Goal: Book appointment/travel/reservation

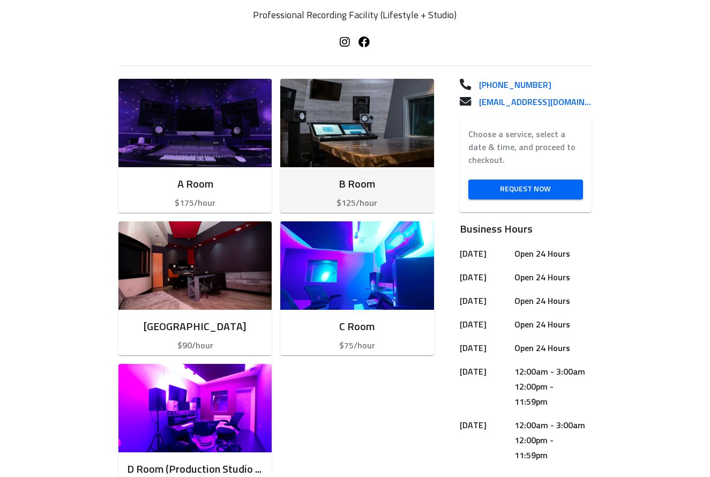
scroll to position [247, 0]
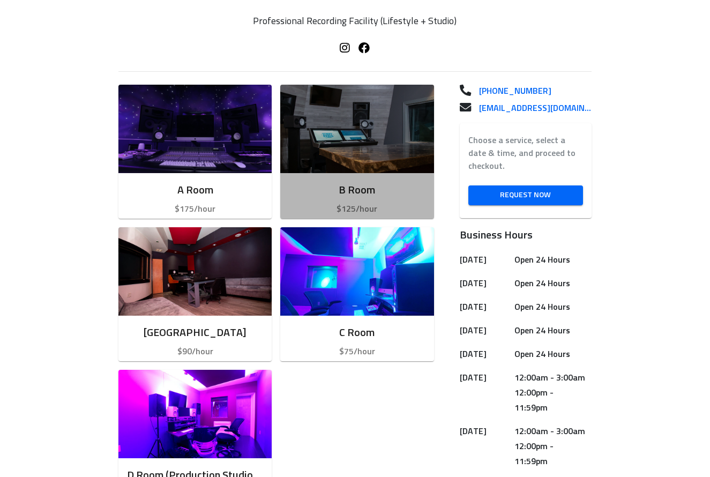
click at [369, 150] on img "button" at bounding box center [356, 129] width 153 height 88
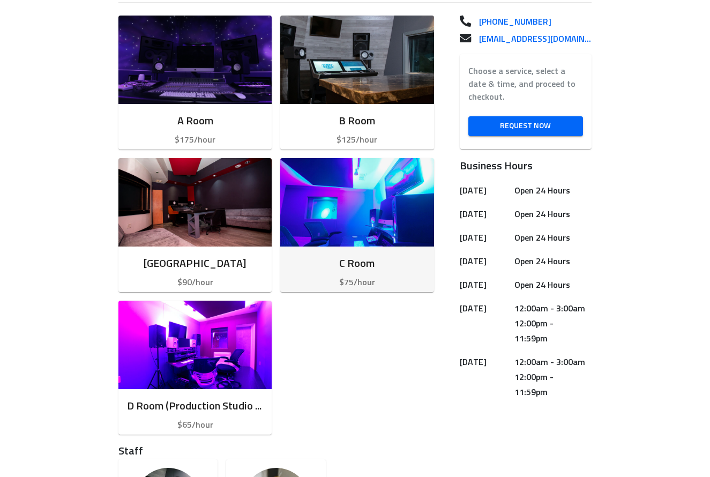
scroll to position [314, 0]
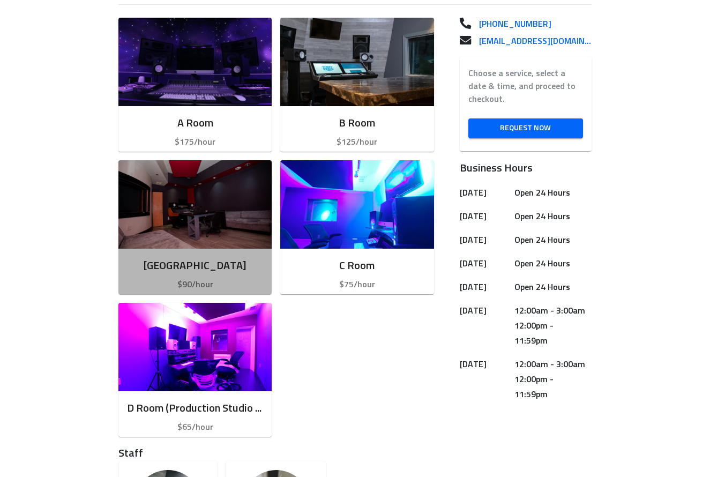
click at [258, 232] on img "button" at bounding box center [194, 204] width 153 height 88
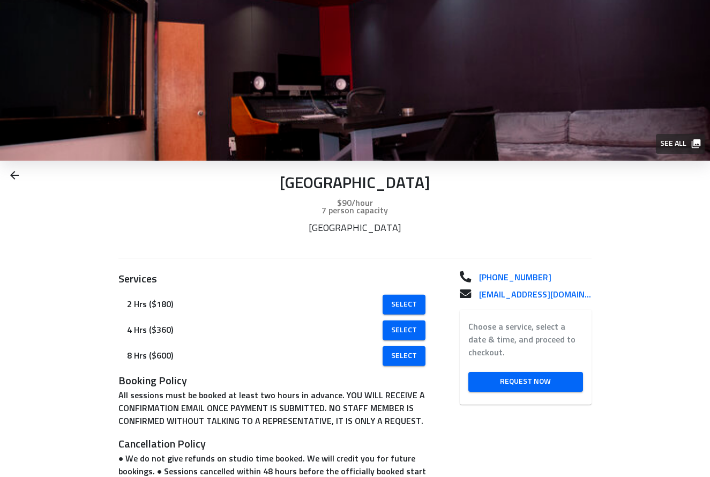
click at [411, 143] on img at bounding box center [355, 80] width 710 height 161
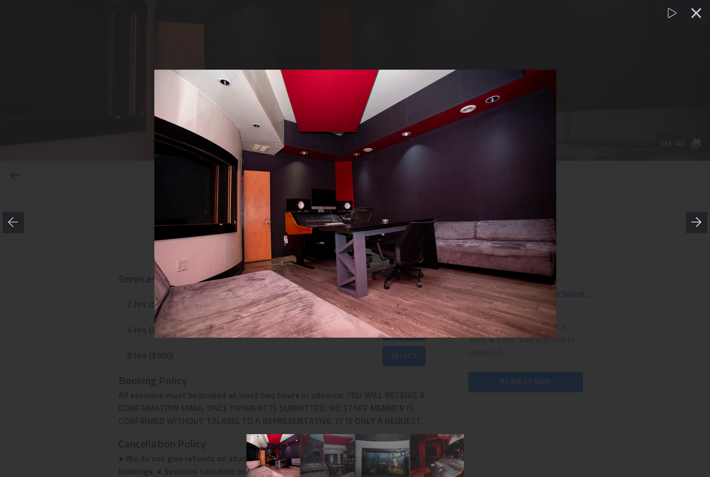
click at [689, 220] on div at bounding box center [696, 222] width 21 height 21
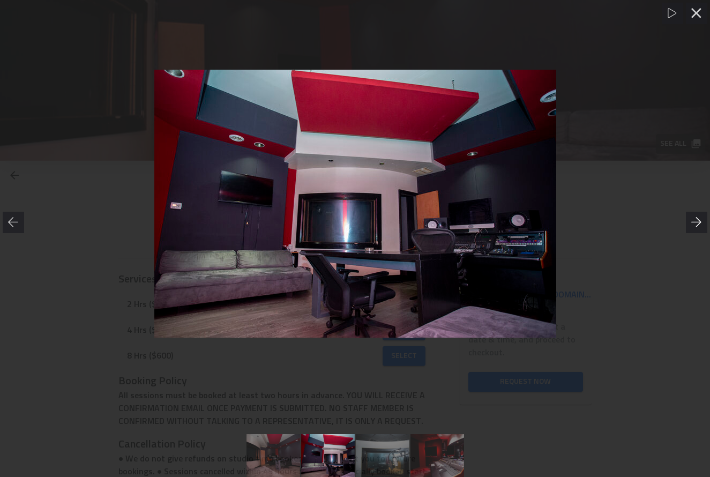
click at [689, 220] on div at bounding box center [696, 222] width 21 height 21
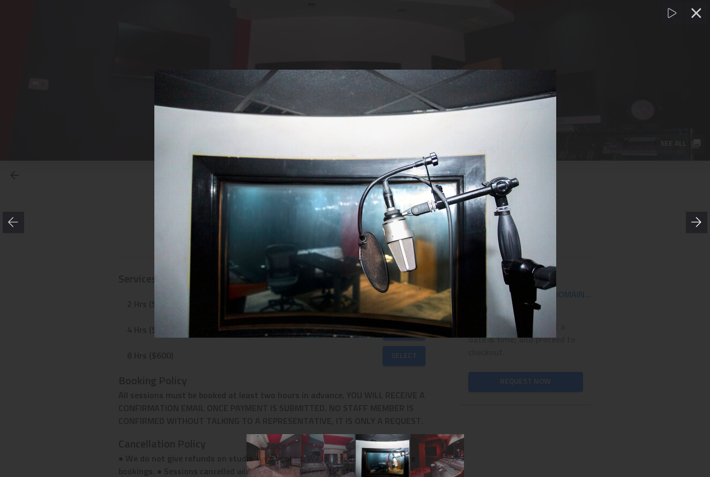
click at [689, 220] on div at bounding box center [696, 222] width 21 height 21
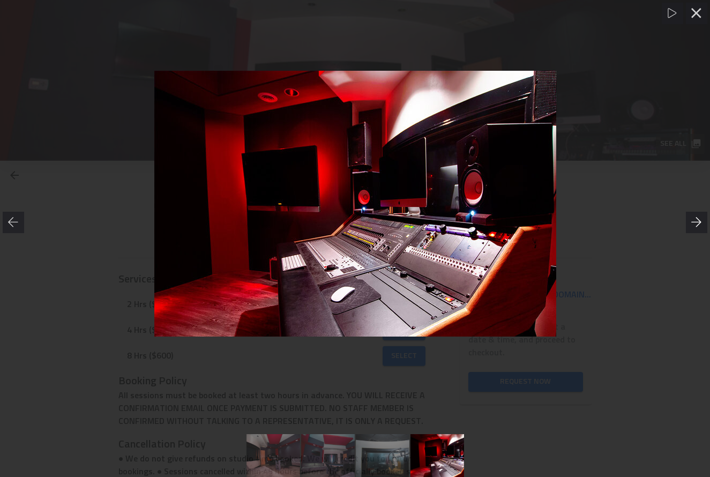
click at [688, 220] on div at bounding box center [696, 222] width 21 height 21
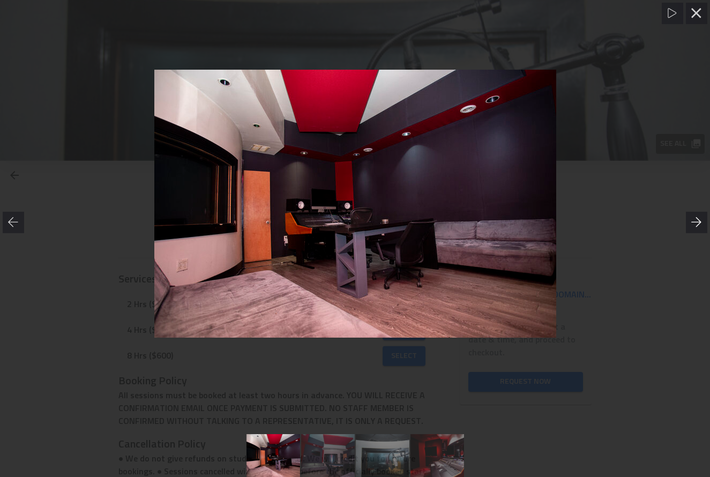
click at [688, 220] on div at bounding box center [696, 222] width 21 height 21
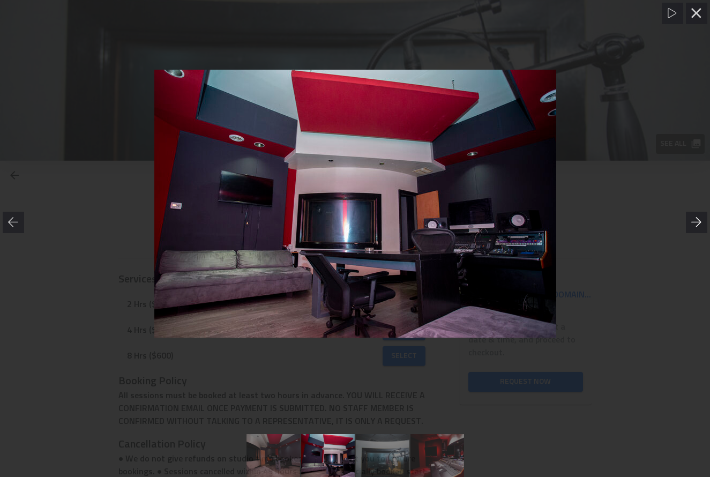
click at [688, 221] on div at bounding box center [696, 222] width 21 height 21
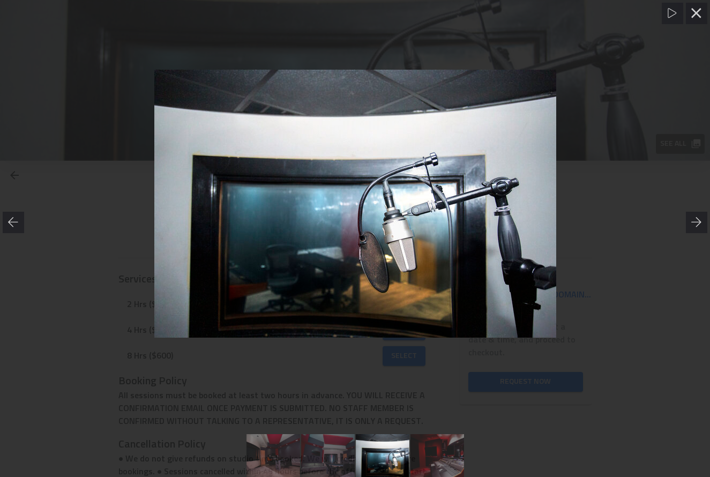
click at [653, 229] on div at bounding box center [355, 203] width 710 height 366
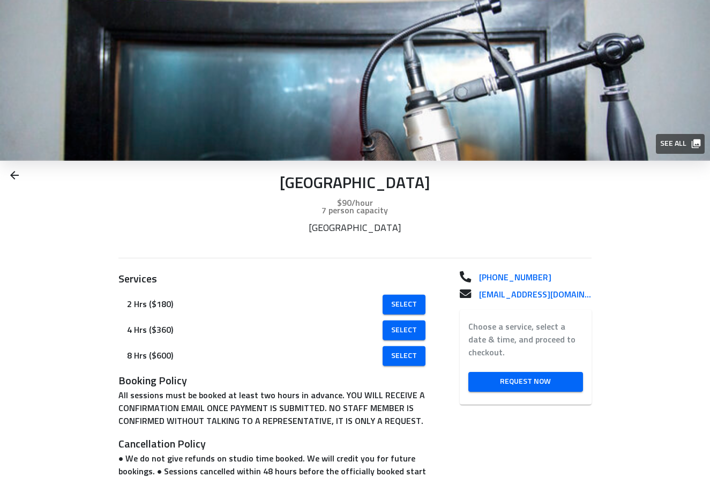
scroll to position [113, 0]
